Goal: Transaction & Acquisition: Purchase product/service

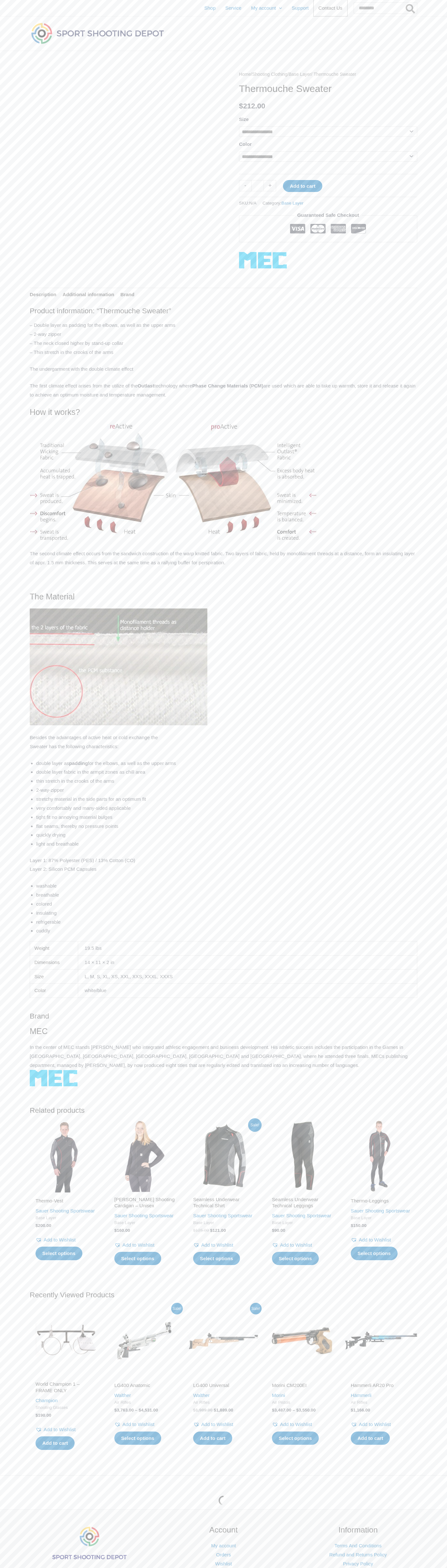
click at [321, 8] on span "Contact Us" at bounding box center [330, 8] width 24 height 16
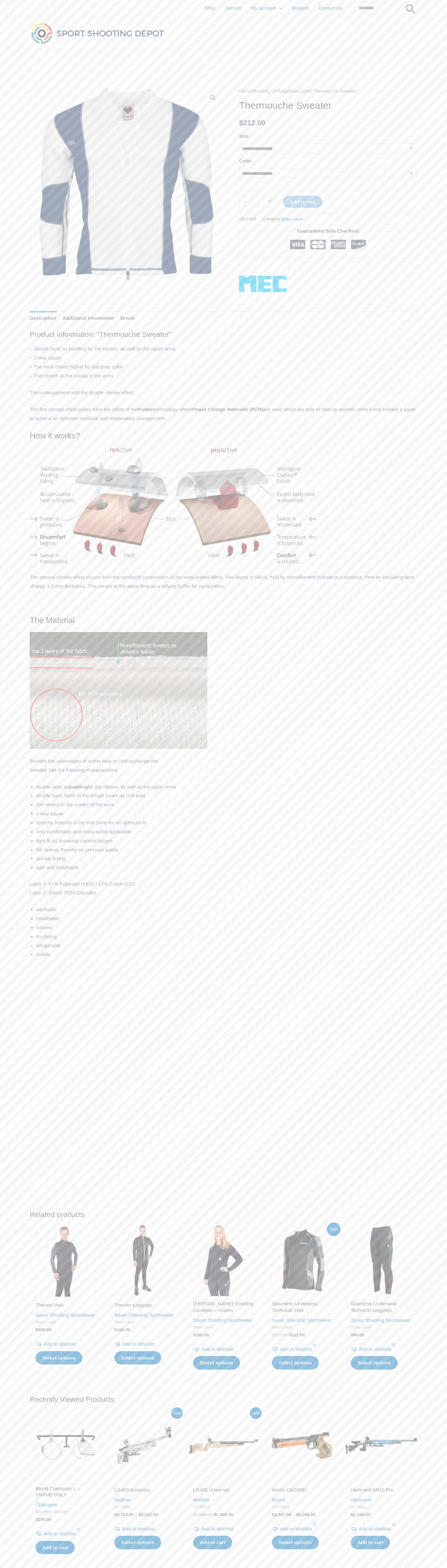
select select "***"
select select "**********"
